Goal: Task Accomplishment & Management: Use online tool/utility

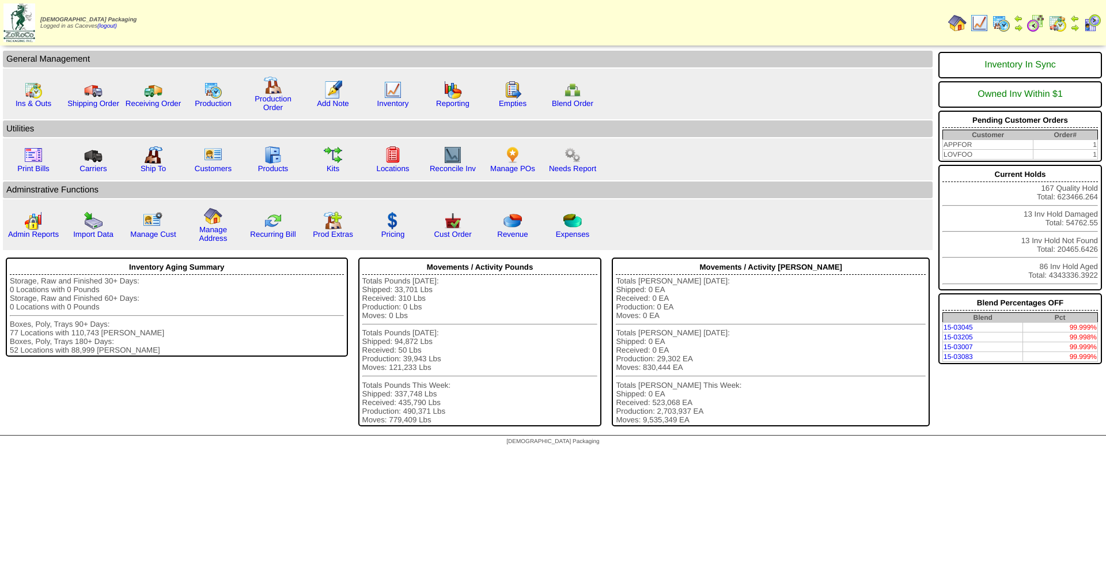
click at [999, 24] on img at bounding box center [1001, 23] width 18 height 18
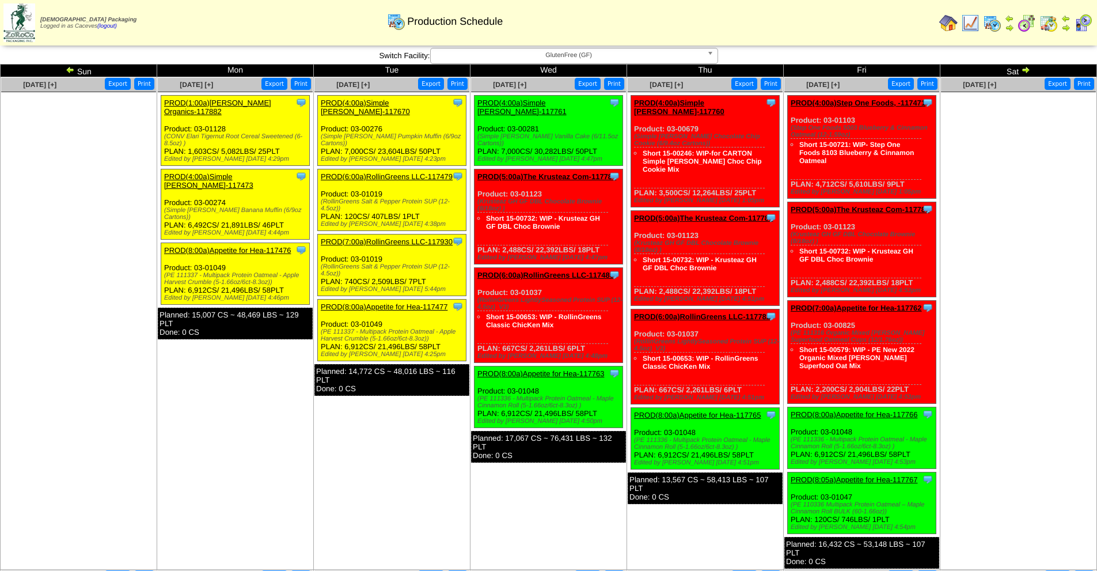
click at [253, 172] on link "PROD(4:00a)Simple [PERSON_NAME]-117473" at bounding box center [208, 180] width 89 height 17
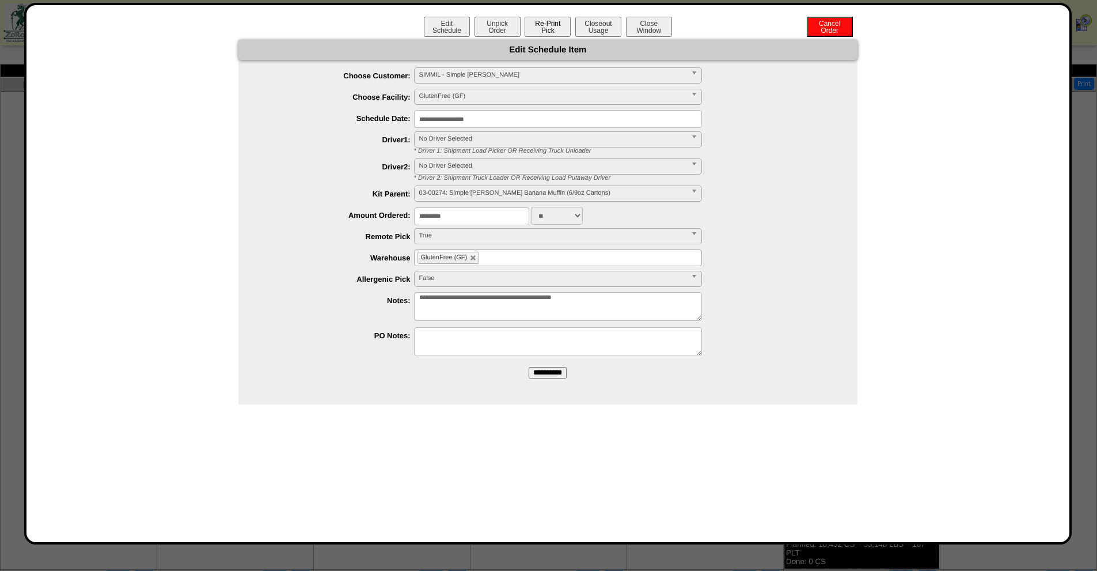
click at [555, 22] on button "Re-Print Pick" at bounding box center [548, 27] width 46 height 20
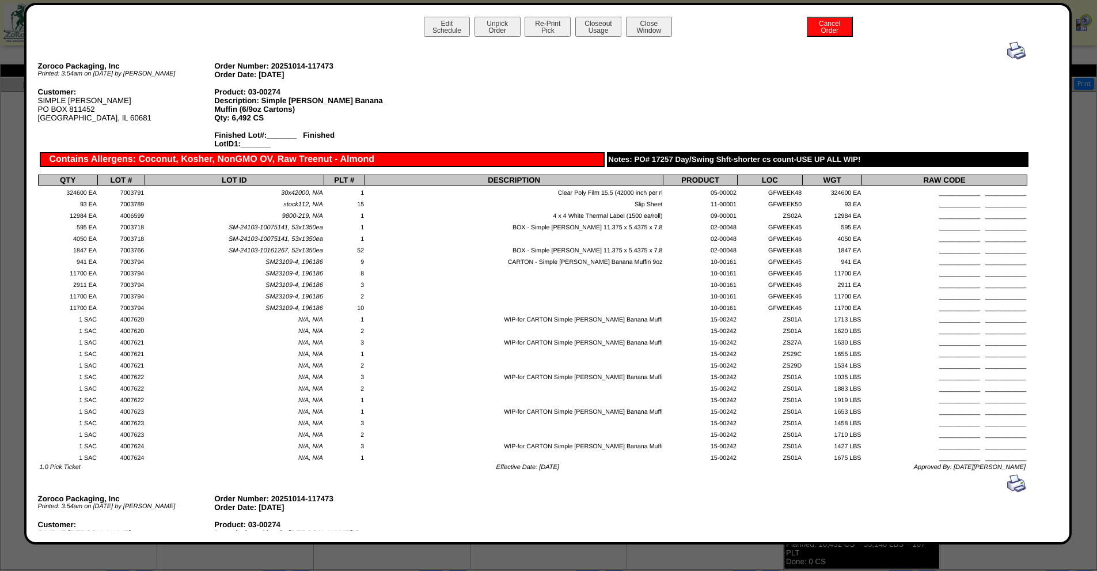
click at [1017, 53] on img at bounding box center [1016, 50] width 18 height 18
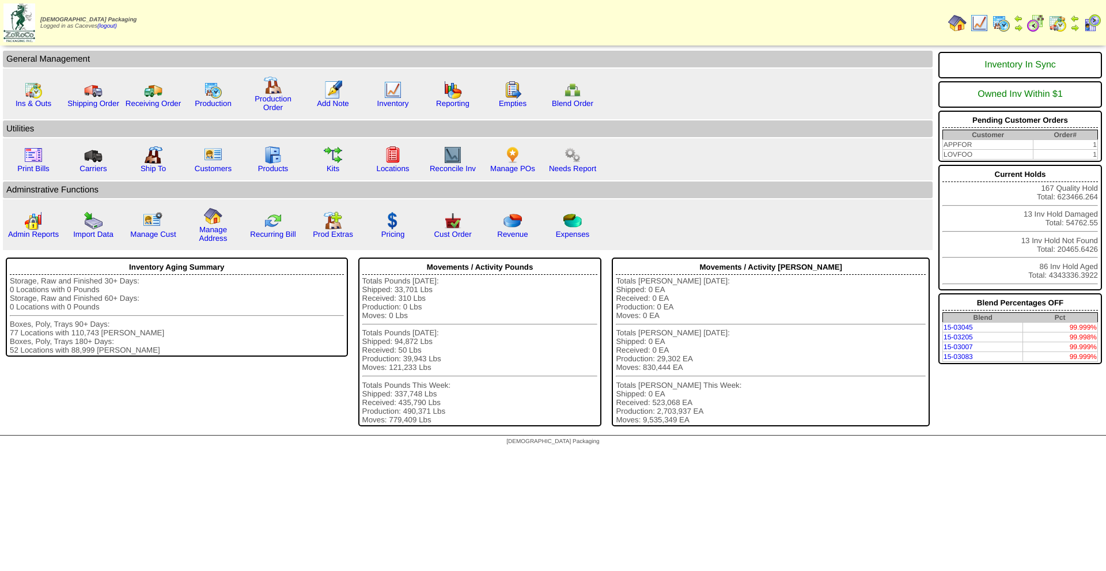
click at [1000, 26] on img at bounding box center [1001, 23] width 18 height 18
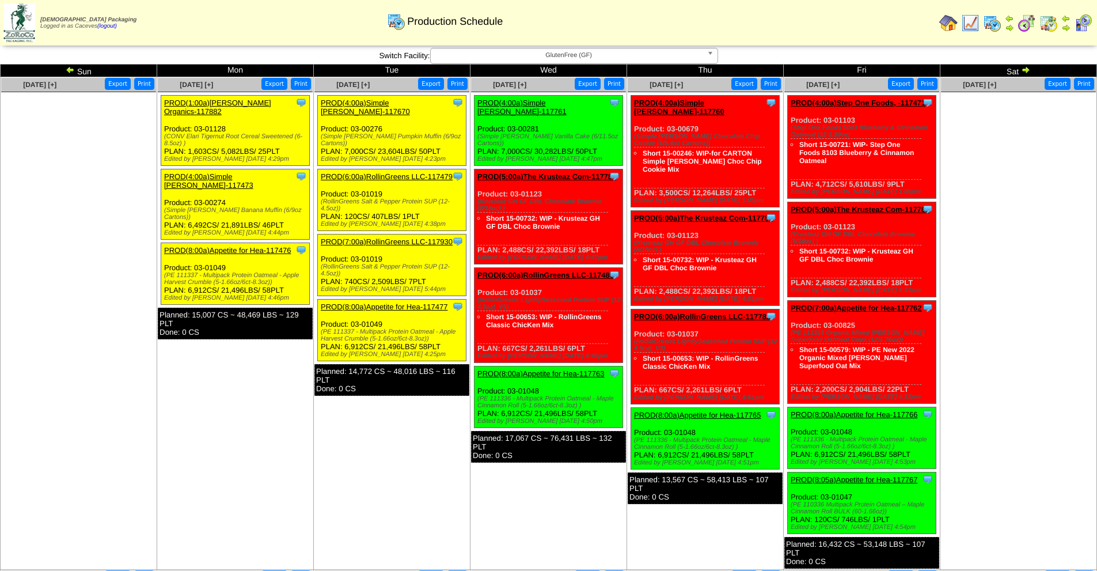
drag, startPoint x: 288, startPoint y: 192, endPoint x: 165, endPoint y: 194, distance: 123.3
click at [165, 207] on div "(Simple [PERSON_NAME] Banana Muffin (6/9oz Cartons))" at bounding box center [236, 214] width 145 height 14
copy div "(Simple [PERSON_NAME] Banana Muffin (6/9oz Cartons)"
drag, startPoint x: 270, startPoint y: 259, endPoint x: 164, endPoint y: 253, distance: 105.6
click at [164, 272] on div "(PE 111337 - Multipack Protein Oatmeal - Apple Harvest Crumble (5-1.66oz/6ct-8.…" at bounding box center [236, 279] width 145 height 14
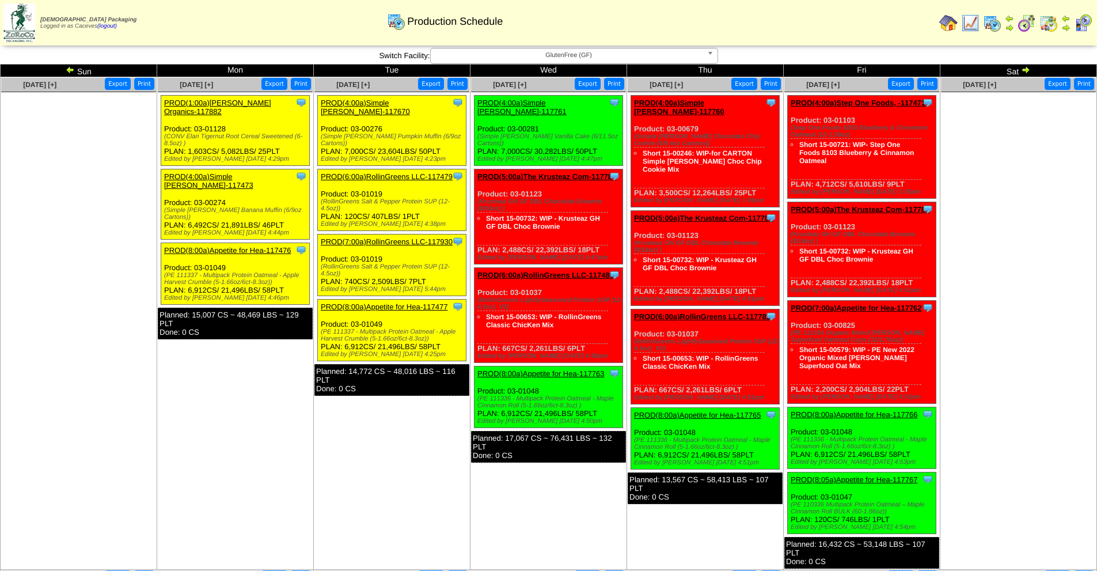
copy div "(PE 111337 - Multipack Protein Oatmeal - Apple Harvest Crumble (5-1.66oz/6ct-8.…"
